Goal: Task Accomplishment & Management: Use online tool/utility

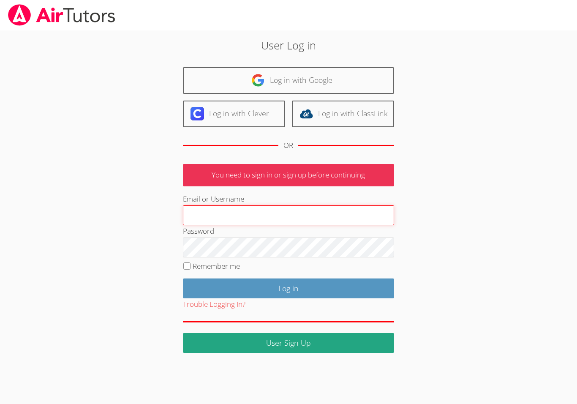
type input "[EMAIL_ADDRESS][DOMAIN_NAME]"
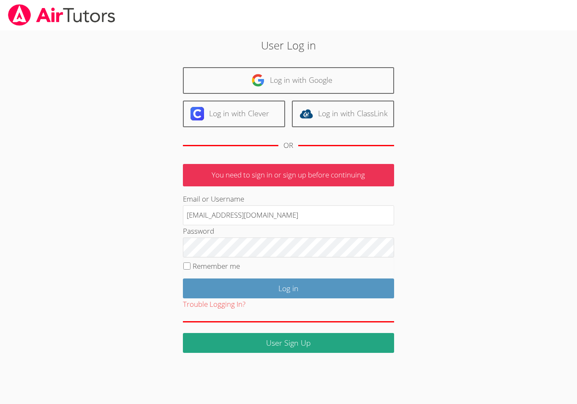
click at [288, 287] on input "Log in" at bounding box center [288, 289] width 211 height 20
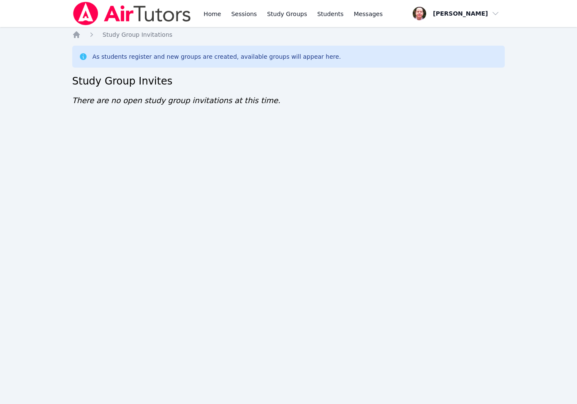
click at [206, 19] on link "Home" at bounding box center [212, 13] width 21 height 27
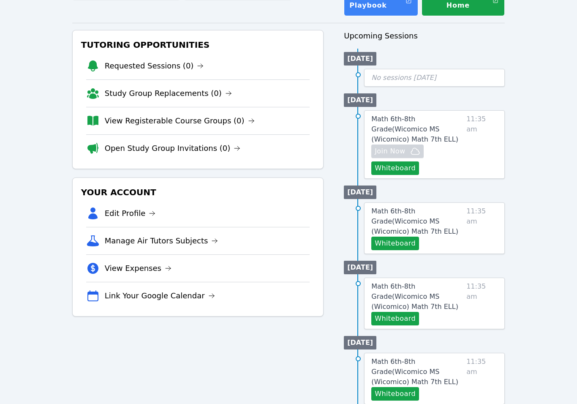
scroll to position [74, 0]
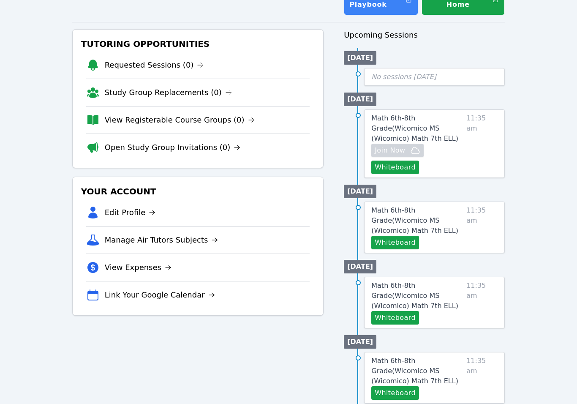
click at [437, 143] on link "Math 6th-8th Grade ( Wicomico MS (Wicomico) Math 7th ELL )" at bounding box center [418, 128] width 92 height 30
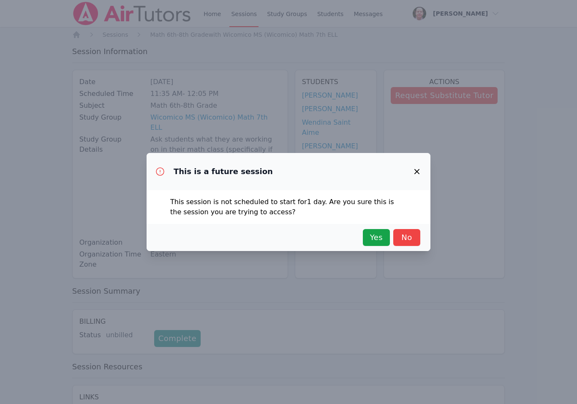
click at [373, 241] on span "Yes" at bounding box center [376, 238] width 19 height 12
